Goal: Information Seeking & Learning: Learn about a topic

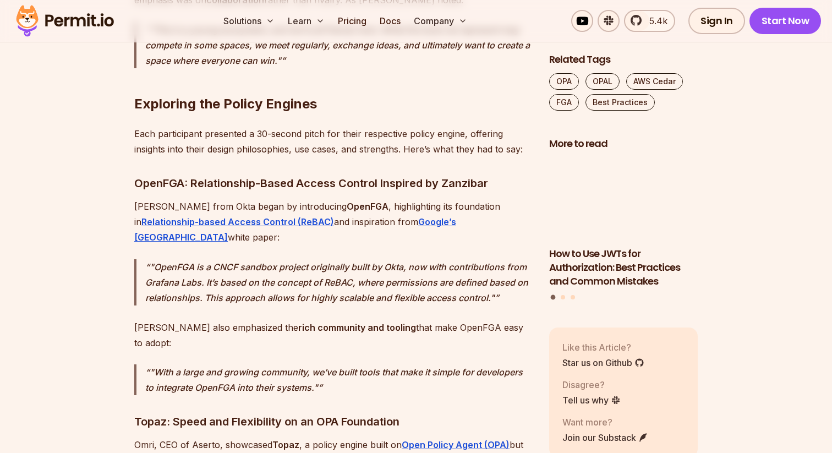
scroll to position [1635, 0]
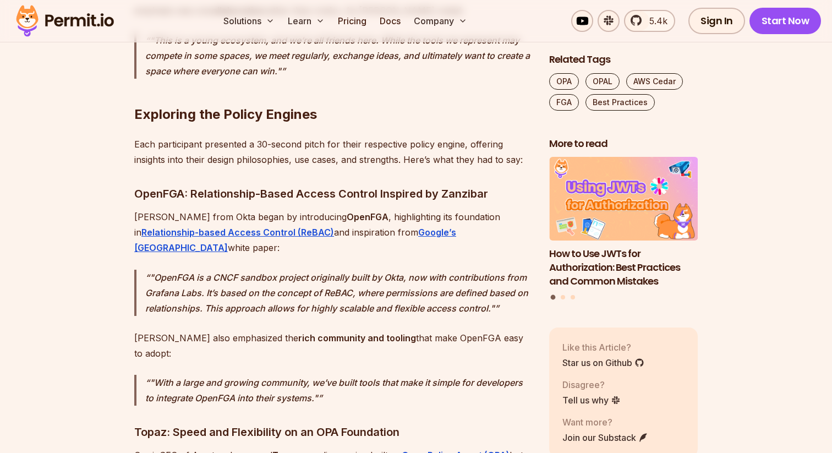
click at [259, 270] on p ""OpenFGA is a CNCF sandbox project originally built by Okta, now with contribut…" at bounding box center [338, 293] width 386 height 46
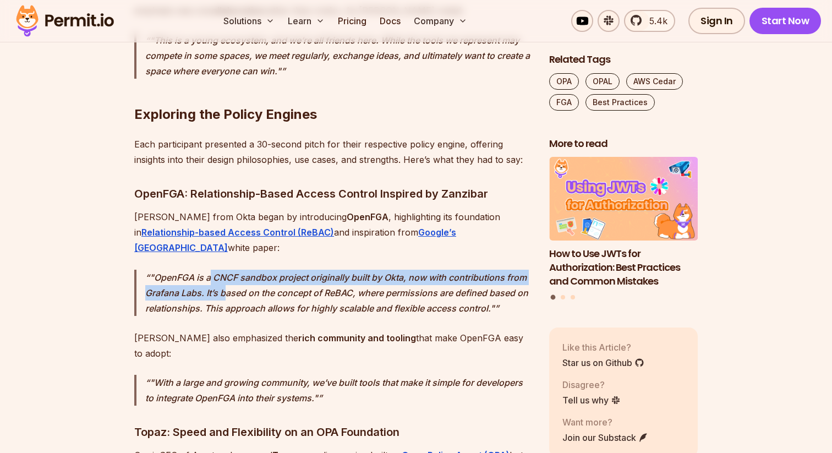
drag, startPoint x: 209, startPoint y: 247, endPoint x: 225, endPoint y: 255, distance: 18.7
click at [225, 270] on p ""OpenFGA is a CNCF sandbox project originally built by Okta, now with contribut…" at bounding box center [338, 293] width 386 height 46
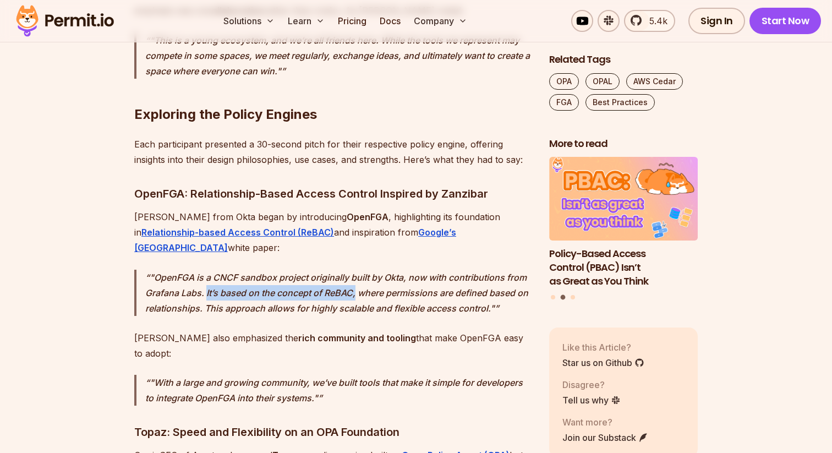
drag, startPoint x: 205, startPoint y: 261, endPoint x: 357, endPoint y: 259, distance: 151.4
click at [357, 270] on p ""OpenFGA is a CNCF sandbox project originally built by Okta, now with contribut…" at bounding box center [338, 293] width 386 height 46
click at [194, 270] on p ""OpenFGA is a CNCF sandbox project originally built by Okta, now with contribut…" at bounding box center [338, 293] width 386 height 46
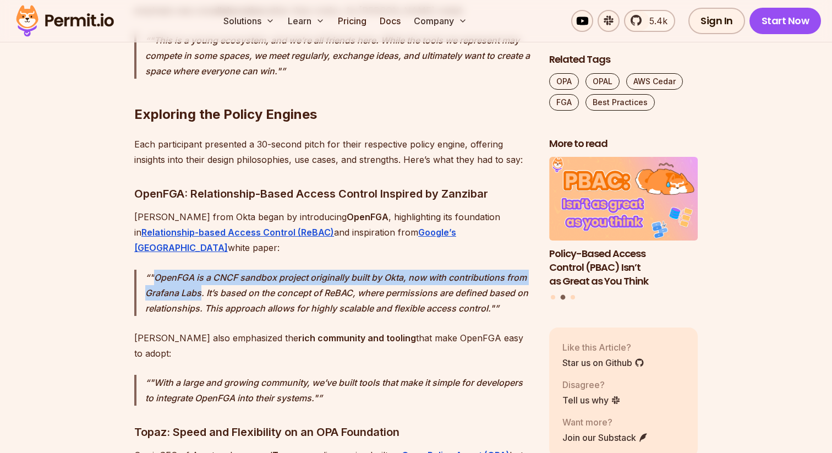
drag, startPoint x: 202, startPoint y: 263, endPoint x: 154, endPoint y: 250, distance: 50.1
click at [154, 270] on p ""OpenFGA is a CNCF sandbox project originally built by Okta, now with contribut…" at bounding box center [338, 293] width 386 height 46
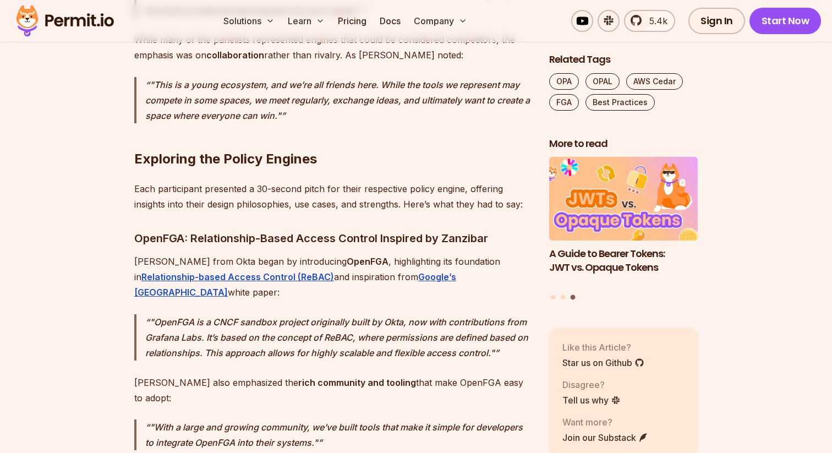
scroll to position [1603, 0]
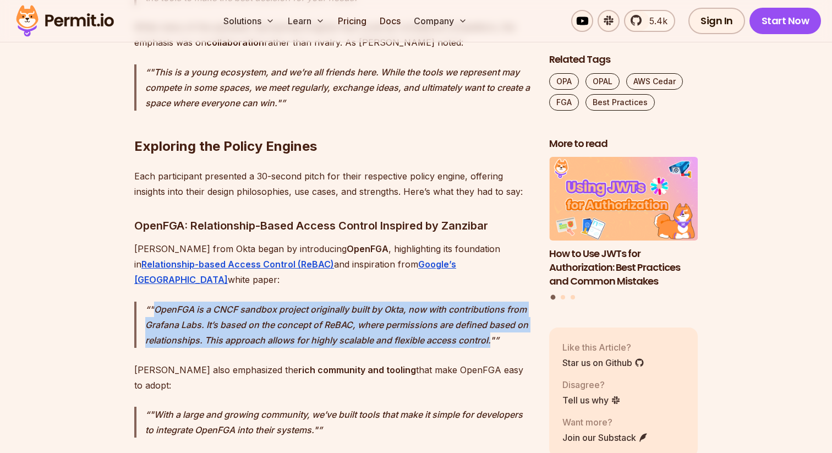
copy p "OpenFGA is a CNCF sandbox project originally built by Okta, now with contributi…"
drag, startPoint x: 154, startPoint y: 274, endPoint x: 491, endPoint y: 309, distance: 339.2
click at [491, 309] on p ""OpenFGA is a CNCF sandbox project originally built by Okta, now with contribut…" at bounding box center [338, 325] width 386 height 46
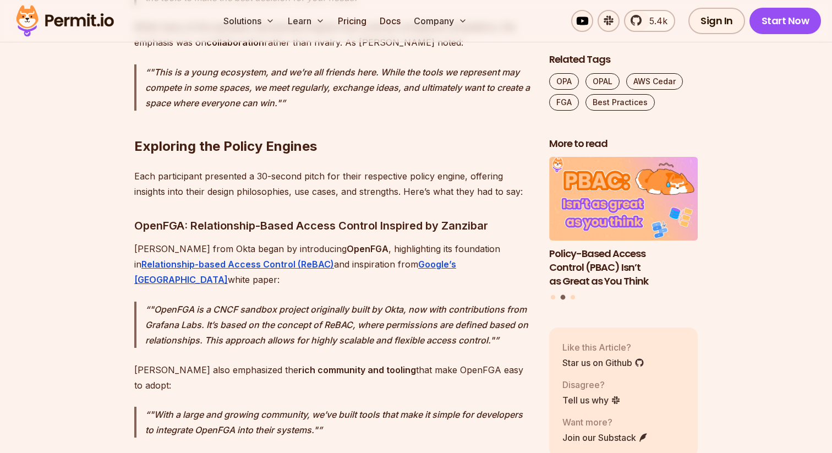
click at [240, 302] on p ""OpenFGA is a CNCF sandbox project originally built by Okta, now with contribut…" at bounding box center [338, 325] width 386 height 46
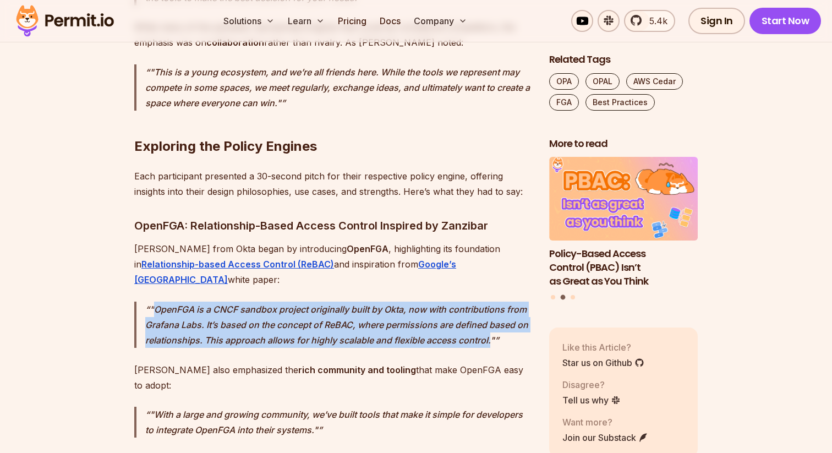
copy p "OpenFGA is a CNCF sandbox project originally built by Okta, now with contributi…"
drag, startPoint x: 154, startPoint y: 278, endPoint x: 489, endPoint y: 307, distance: 336.4
click at [489, 307] on p ""OpenFGA is a CNCF sandbox project originally built by Okta, now with contribut…" at bounding box center [338, 325] width 386 height 46
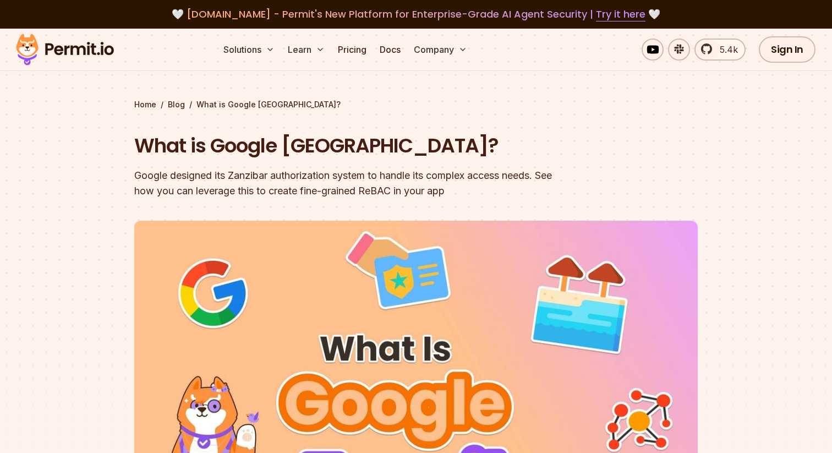
click at [260, 155] on h1 "What is Google [GEOGRAPHIC_DATA]?" at bounding box center [345, 146] width 423 height 28
